Goal: Task Accomplishment & Management: Use online tool/utility

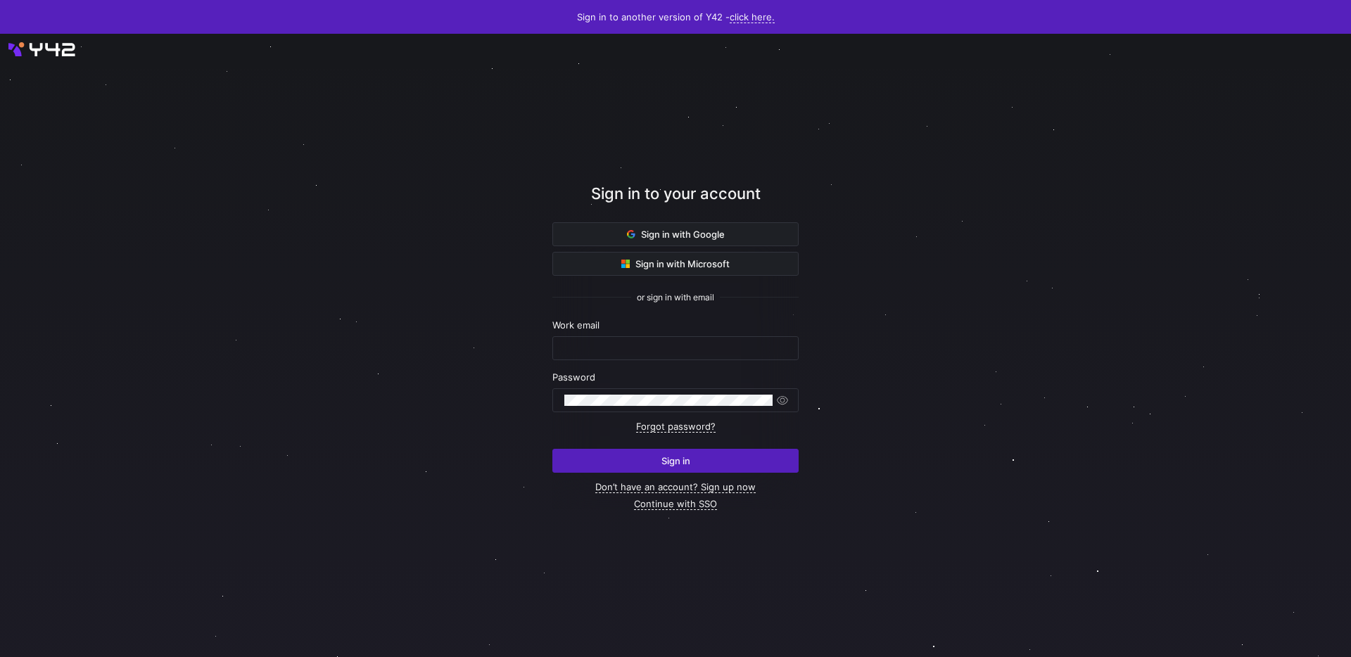
click at [681, 246] on div "Sign in with Google Sign in with Microsoft or sign in with email Work email Pas…" at bounding box center [675, 365] width 246 height 287
click at [683, 231] on span "Sign in with Google" at bounding box center [676, 234] width 98 height 11
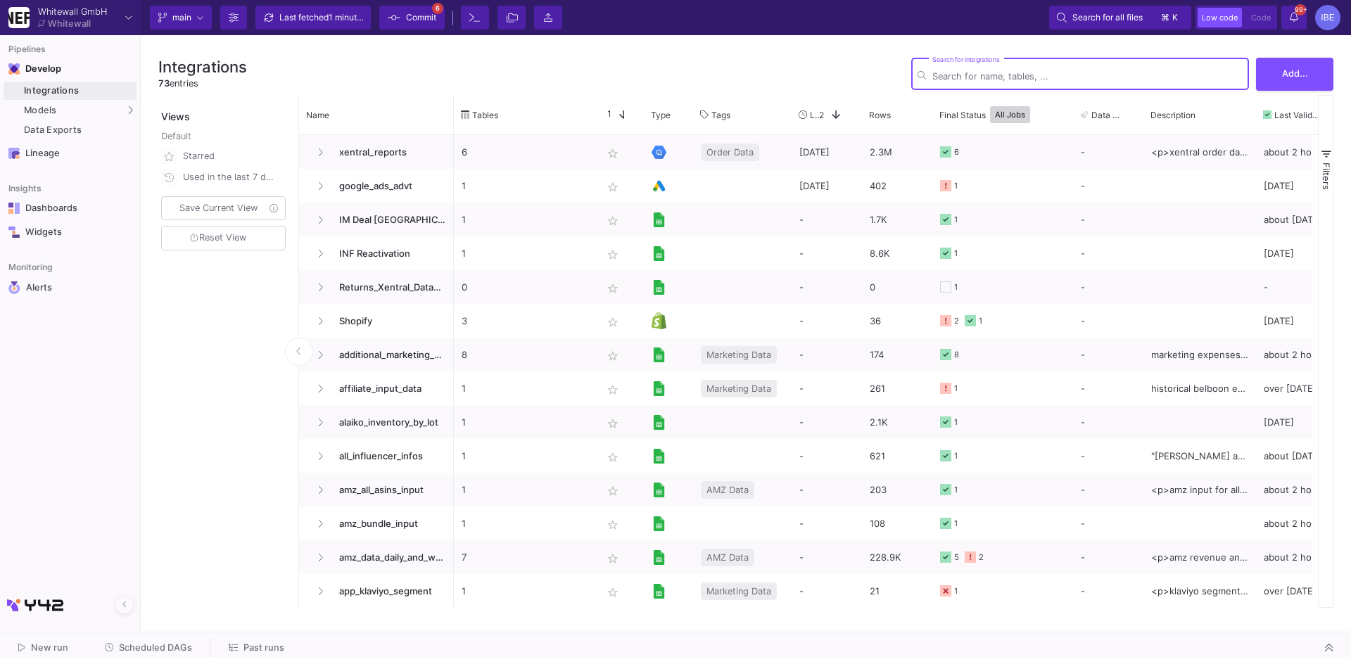
click at [390, 15] on icon at bounding box center [394, 18] width 13 height 10
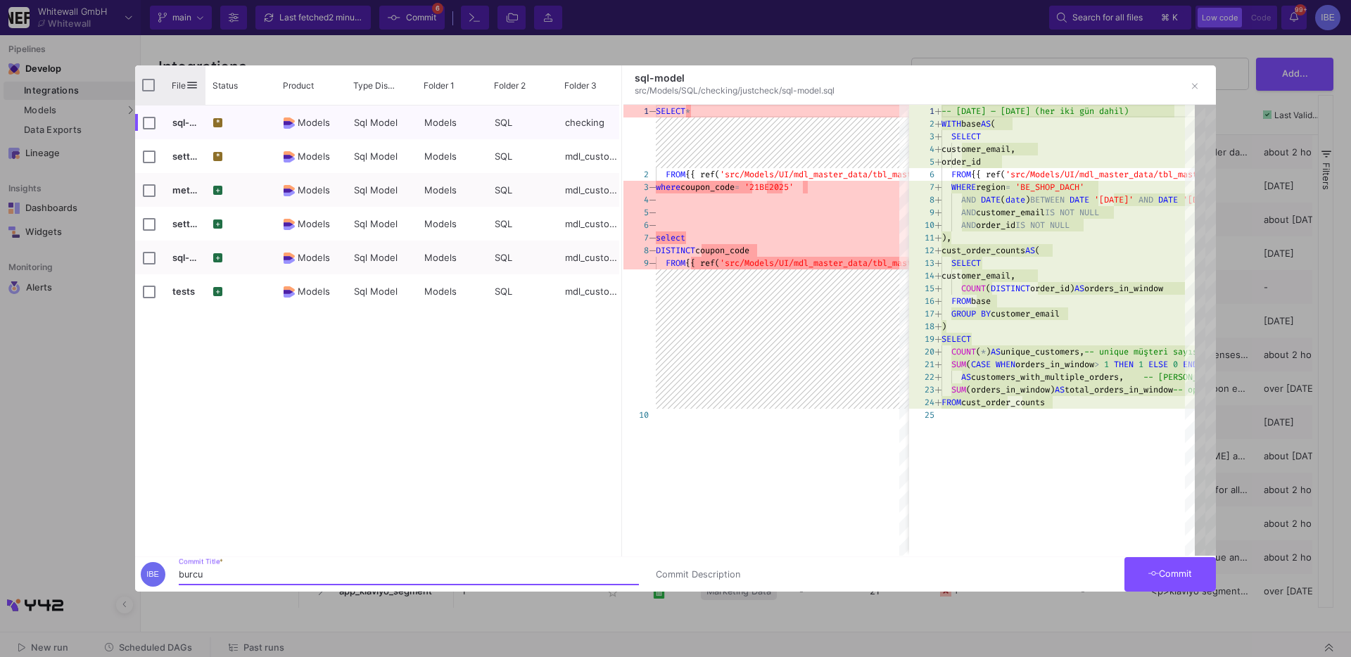
type input "burcu"
click at [142, 85] on input "Press Space to toggle all rows selection (unchecked)" at bounding box center [148, 85] width 13 height 13
checkbox input "true"
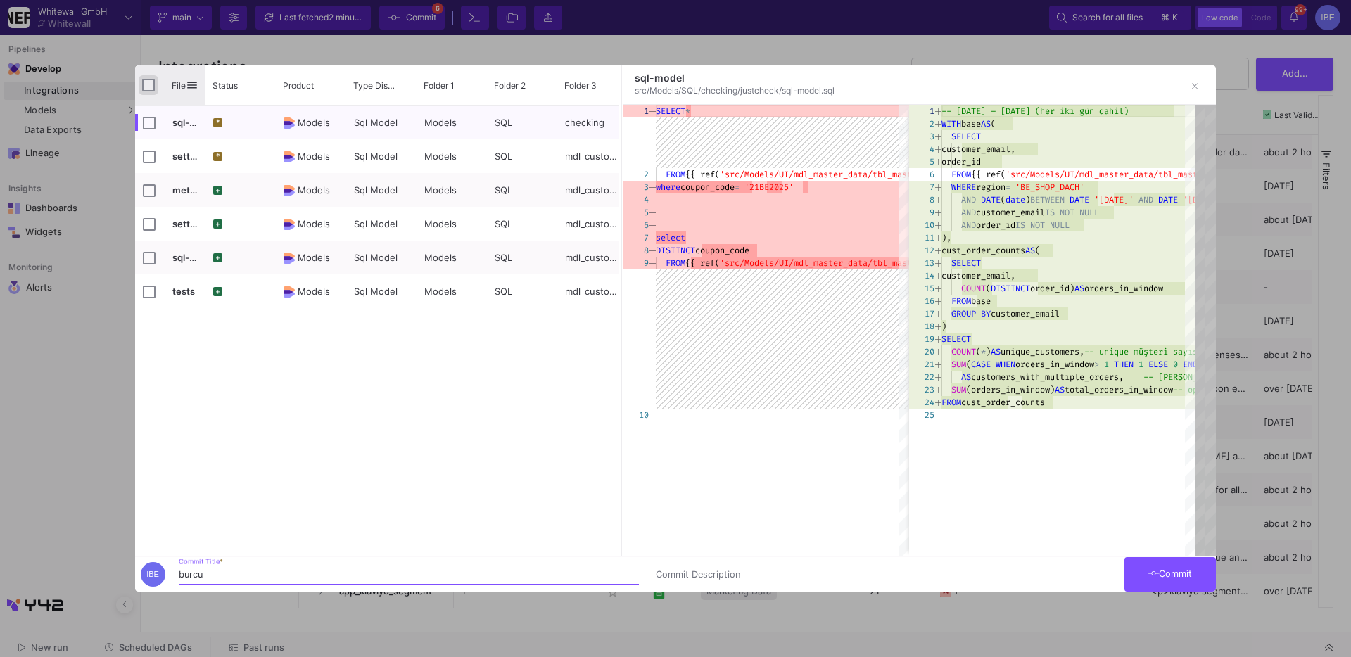
checkbox input "true"
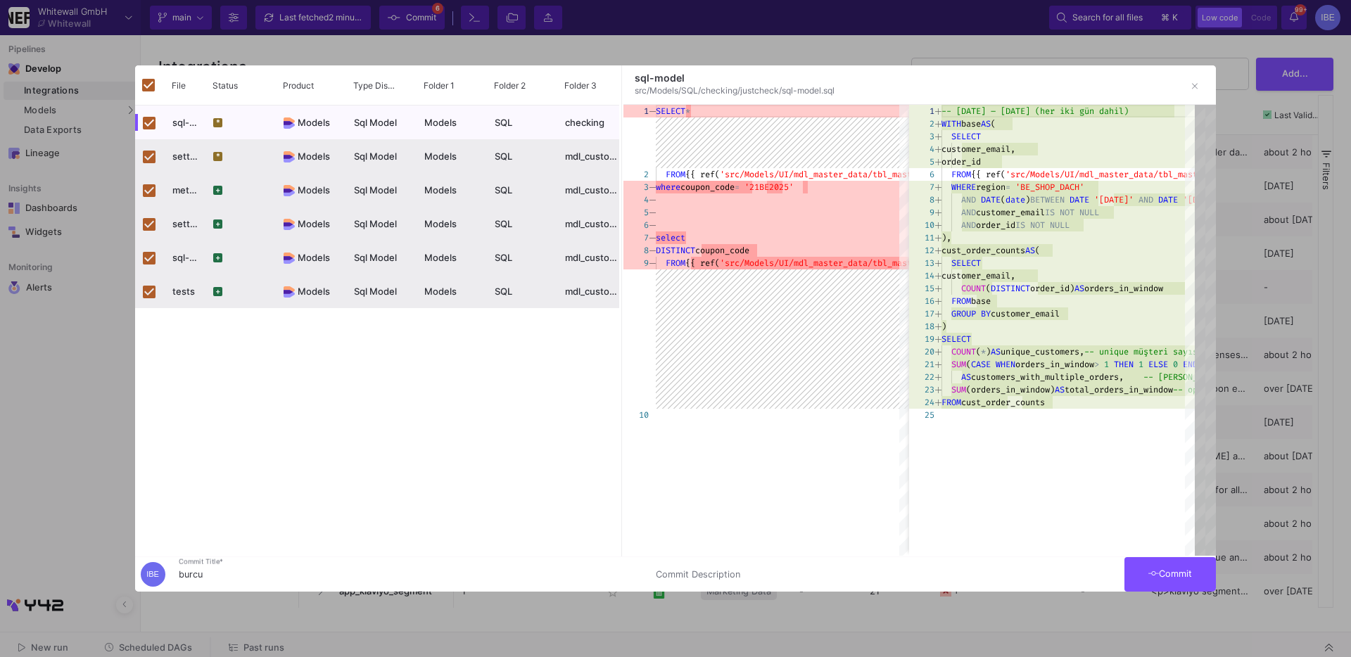
click at [1168, 562] on button "Commit" at bounding box center [1170, 574] width 91 height 34
